Goal: Task Accomplishment & Management: Manage account settings

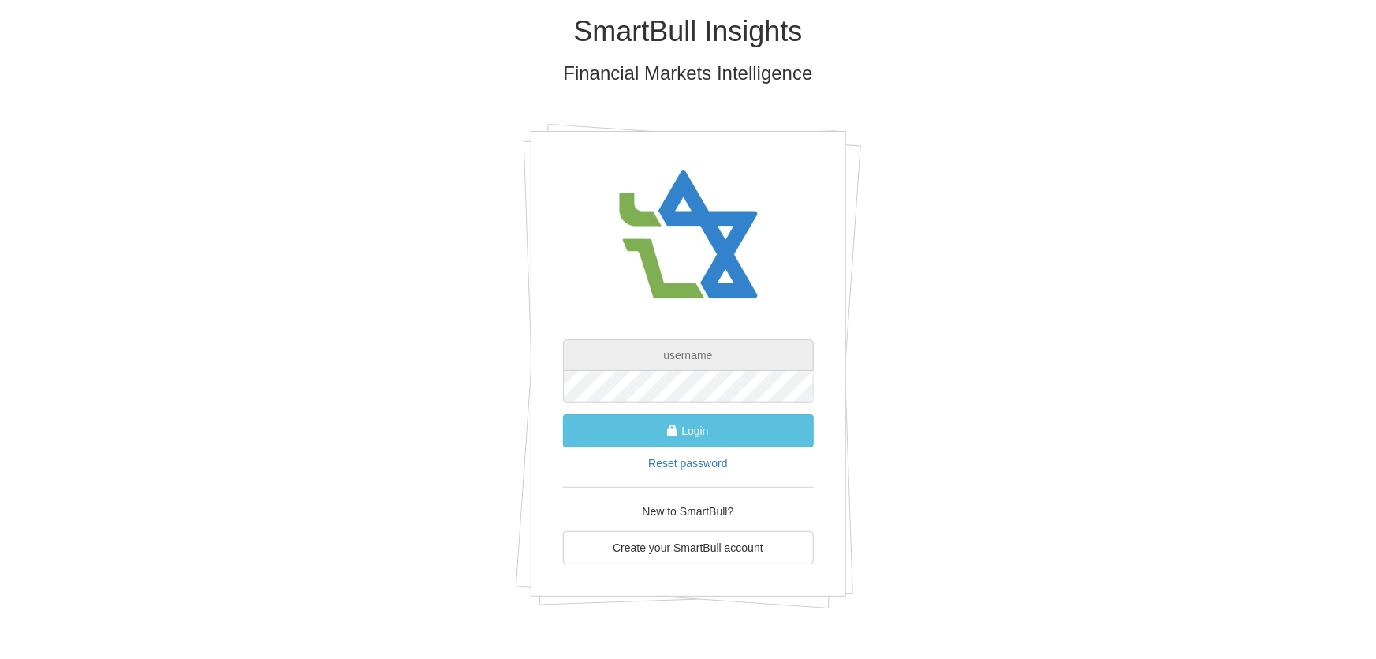
click at [687, 356] on input "text" at bounding box center [688, 355] width 251 height 32
type input "[PERSON_NAME][EMAIL_ADDRESS][DOMAIN_NAME]"
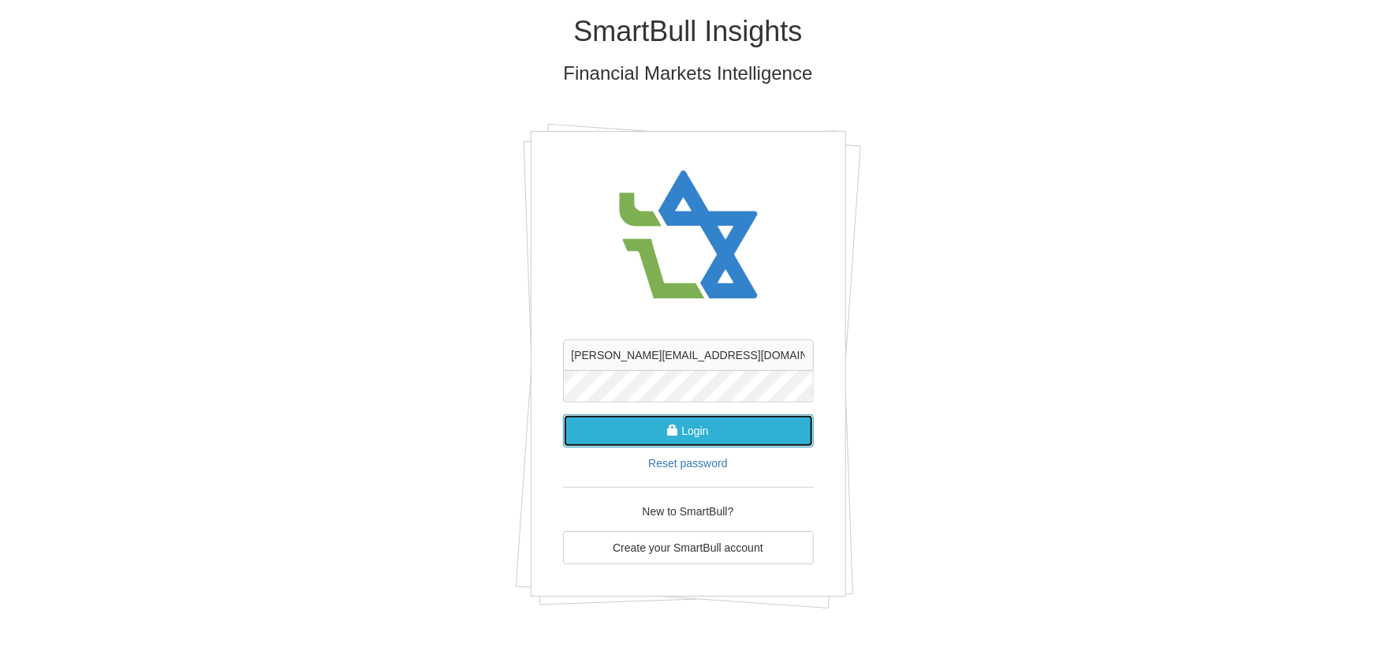
click at [691, 432] on button "Login" at bounding box center [688, 430] width 251 height 33
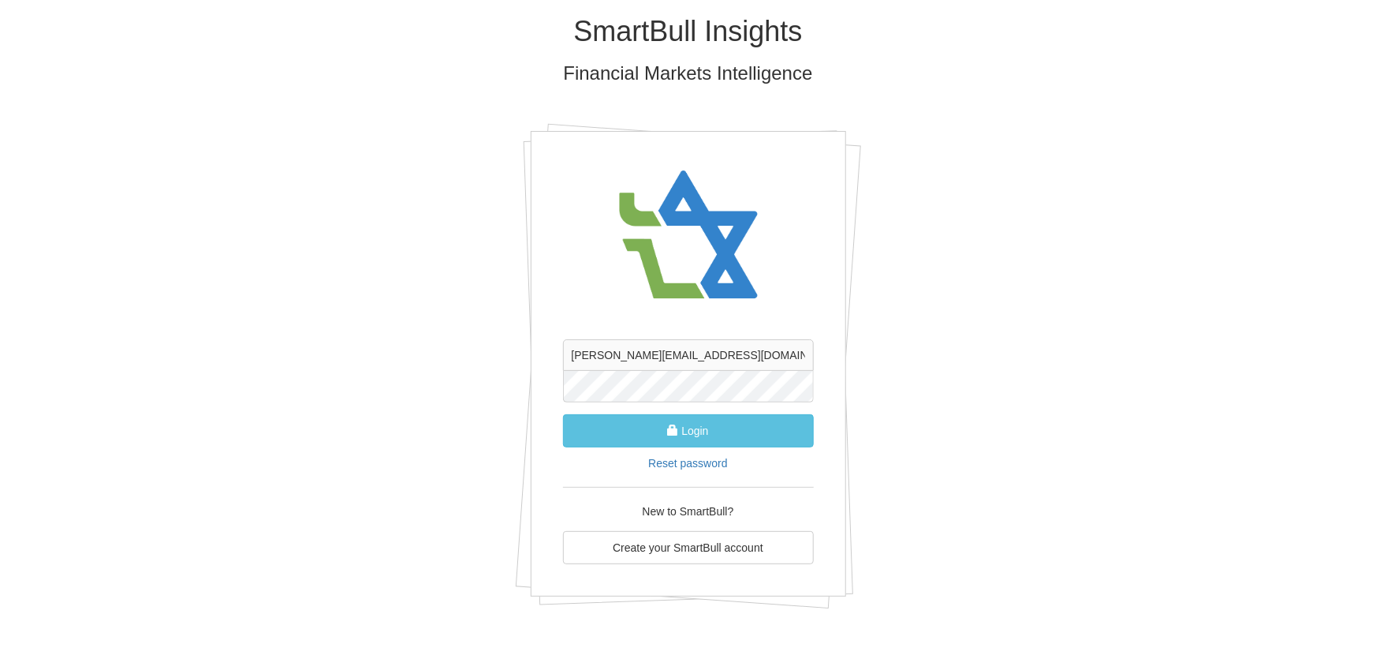
click at [931, 409] on div "SmartBull Insights Financial Markets Intelligence [PERSON_NAME][EMAIL_ADDRESS][…" at bounding box center [688, 318] width 923 height 636
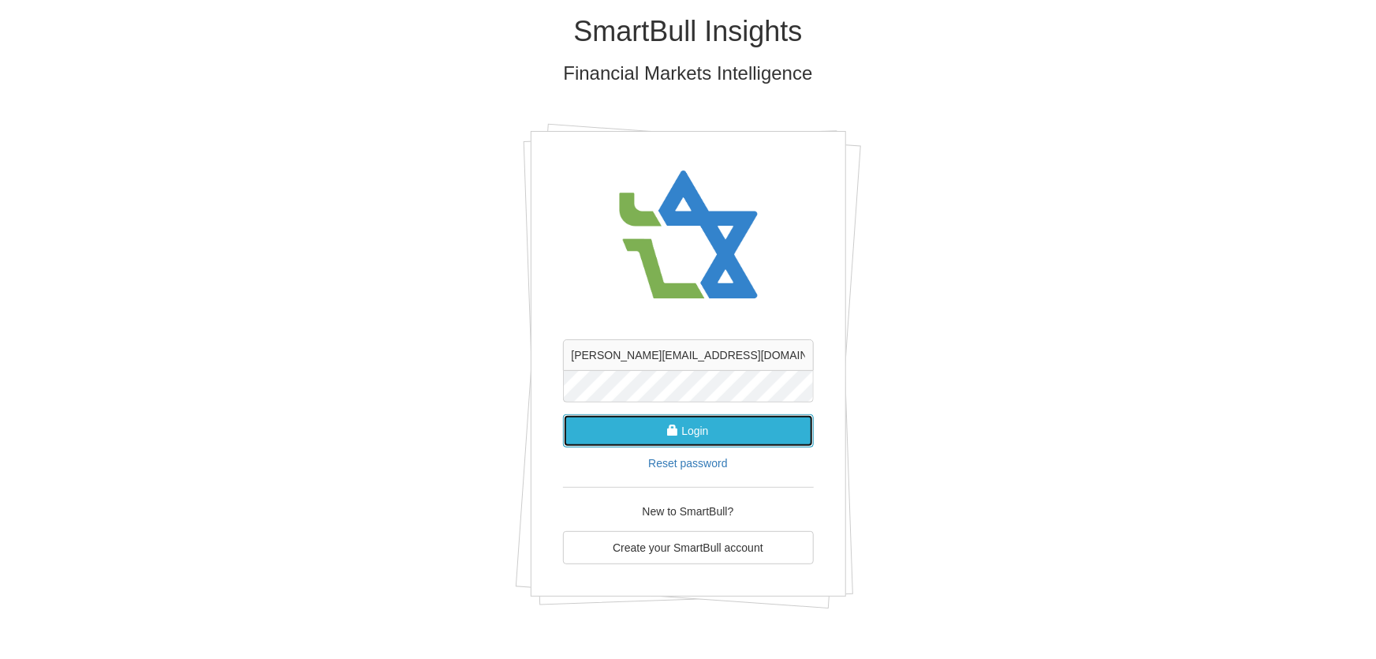
click at [682, 426] on button "Login" at bounding box center [688, 430] width 251 height 33
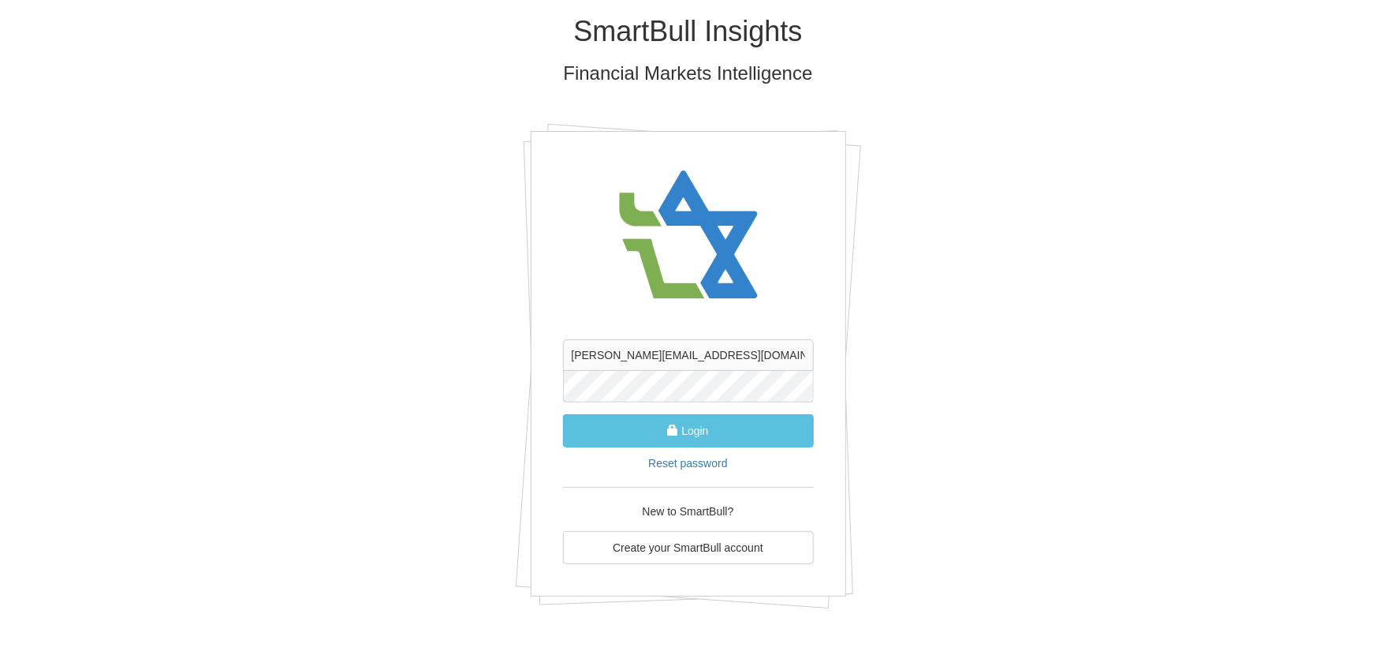
click at [1027, 428] on div "SmartBull Insights Financial Markets Intelligence [PERSON_NAME][EMAIL_ADDRESS][…" at bounding box center [688, 318] width 923 height 636
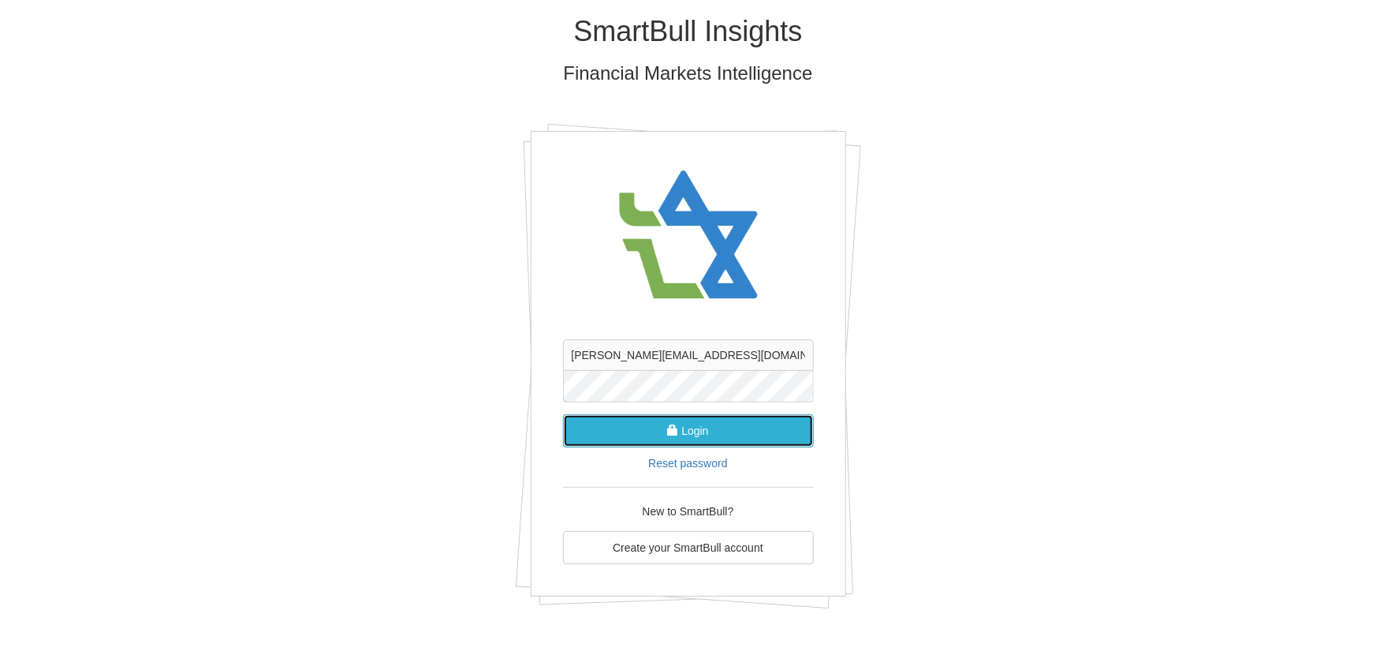
click at [717, 420] on button "Login" at bounding box center [688, 430] width 251 height 33
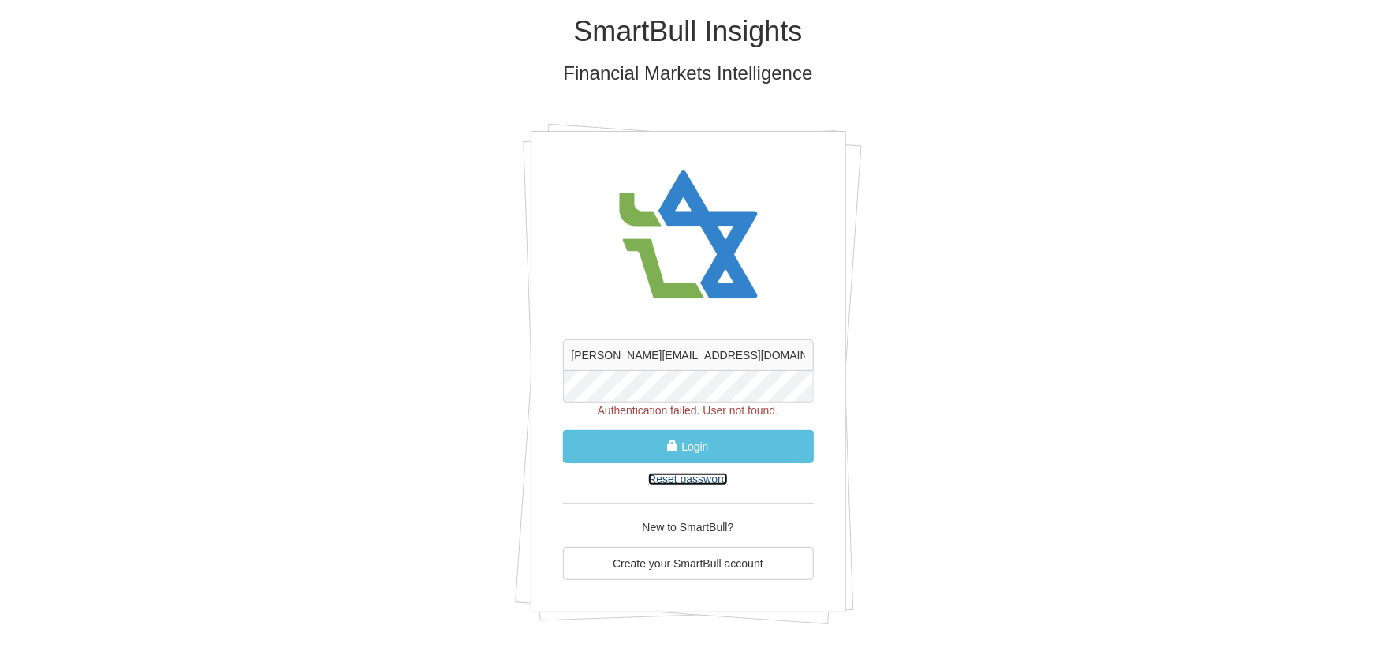
click at [696, 478] on link "Reset password" at bounding box center [687, 478] width 79 height 13
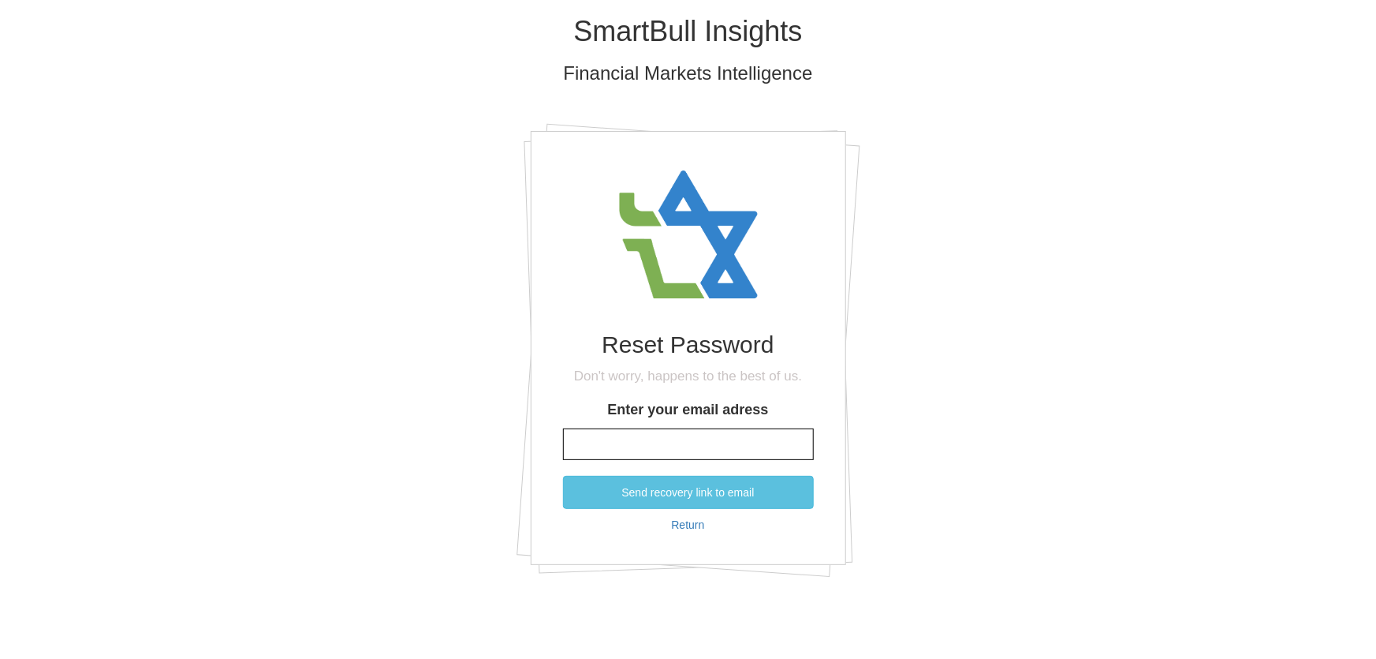
click at [676, 448] on input "Enter your email adress" at bounding box center [688, 444] width 251 height 32
type input "[PERSON_NAME][EMAIL_ADDRESS][DOMAIN_NAME]"
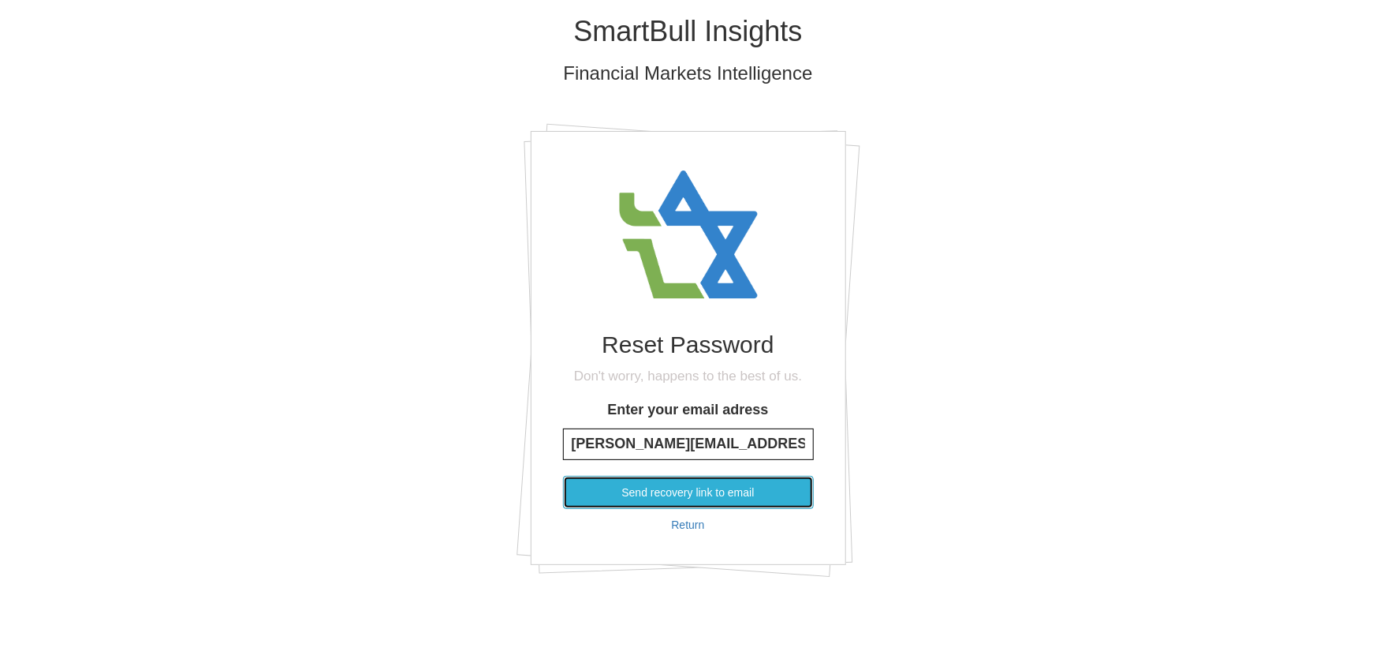
click at [698, 485] on button "Send recovery link to email" at bounding box center [688, 492] width 251 height 33
